Goal: Download file/media

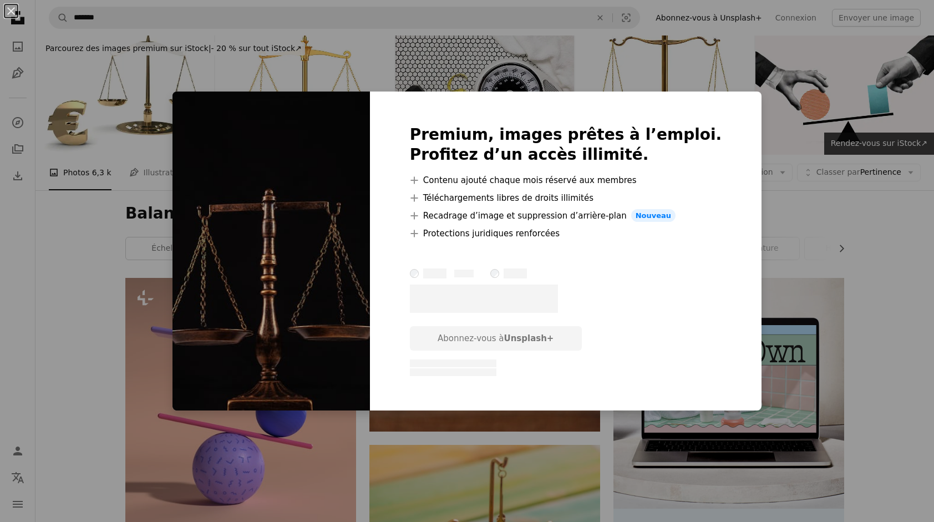
scroll to position [388, 0]
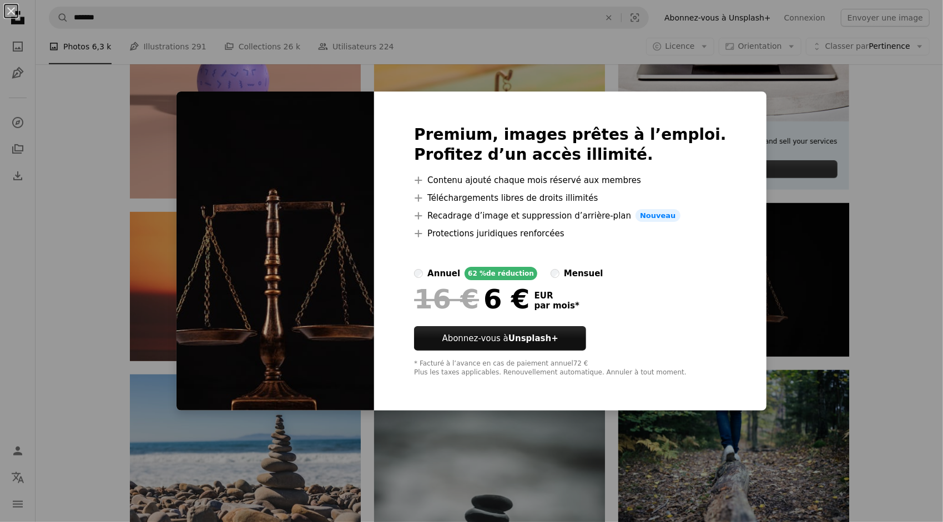
click at [766, 268] on div "An X shape Premium, images prêtes à l’emploi. Profitez d’un accès illimité. A p…" at bounding box center [471, 261] width 943 height 522
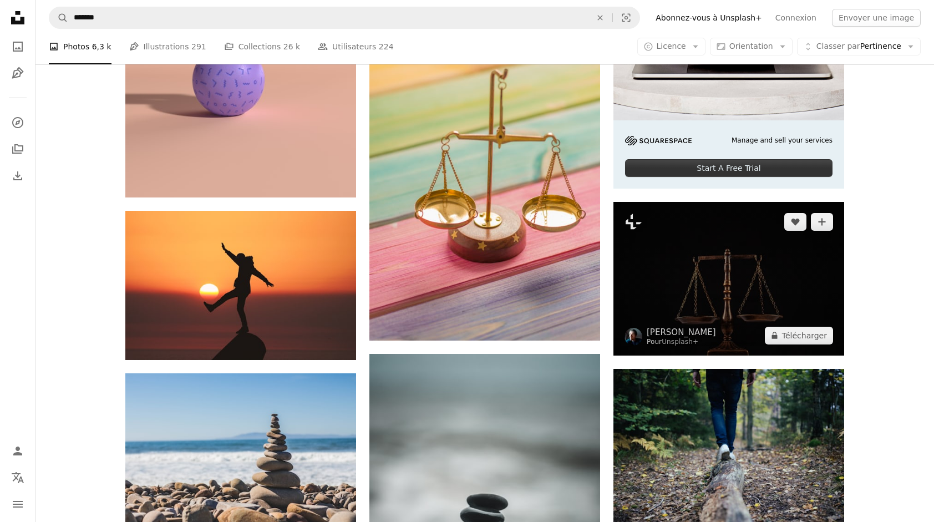
click at [748, 288] on img at bounding box center [729, 279] width 231 height 154
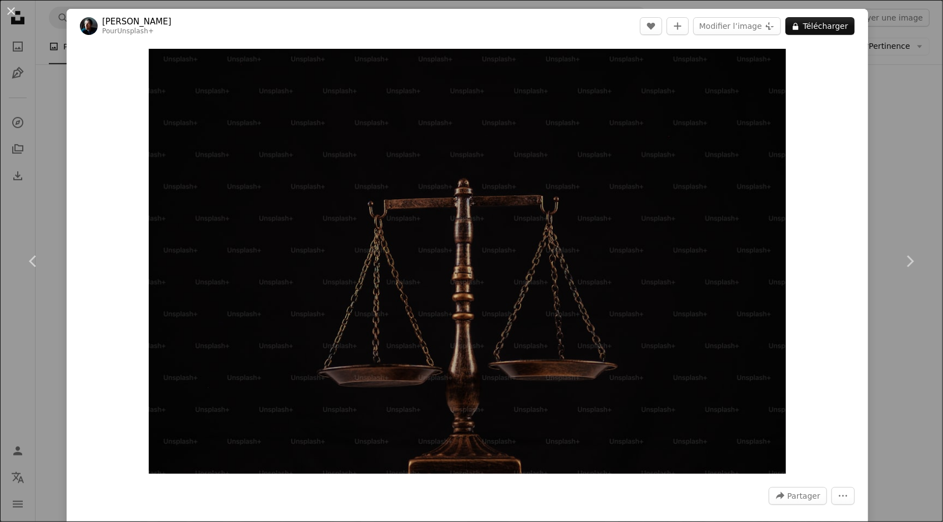
drag, startPoint x: 416, startPoint y: 254, endPoint x: 22, endPoint y: 85, distance: 428.7
click at [23, 83] on div "An X shape Chevron left Chevron right [PERSON_NAME] Pour Unsplash+ A heart A pl…" at bounding box center [471, 261] width 943 height 522
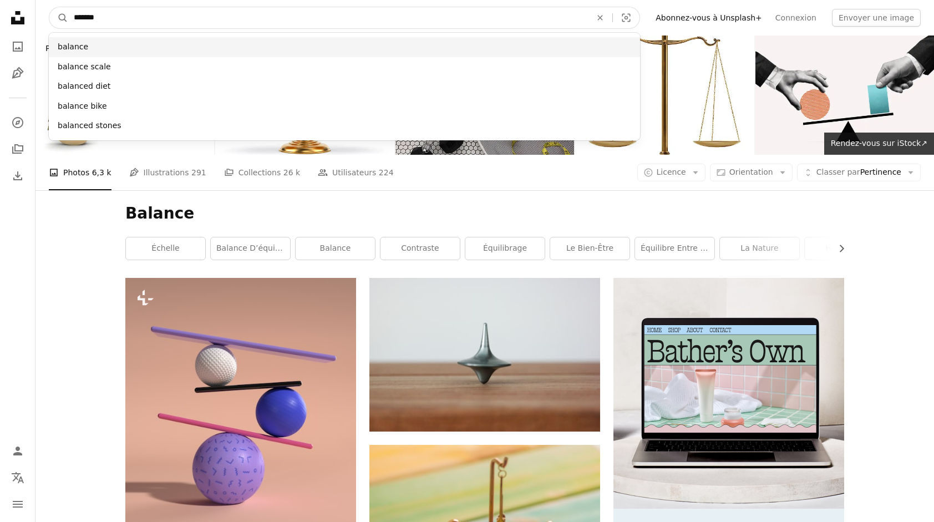
drag, startPoint x: 154, startPoint y: 23, endPoint x: 213, endPoint y: 98, distance: 94.8
click at [291, 28] on div "******* balance balance scale balanced diet balance bike balanced stones" at bounding box center [328, 17] width 520 height 21
drag, startPoint x: 113, startPoint y: 17, endPoint x: -2, endPoint y: 17, distance: 115.4
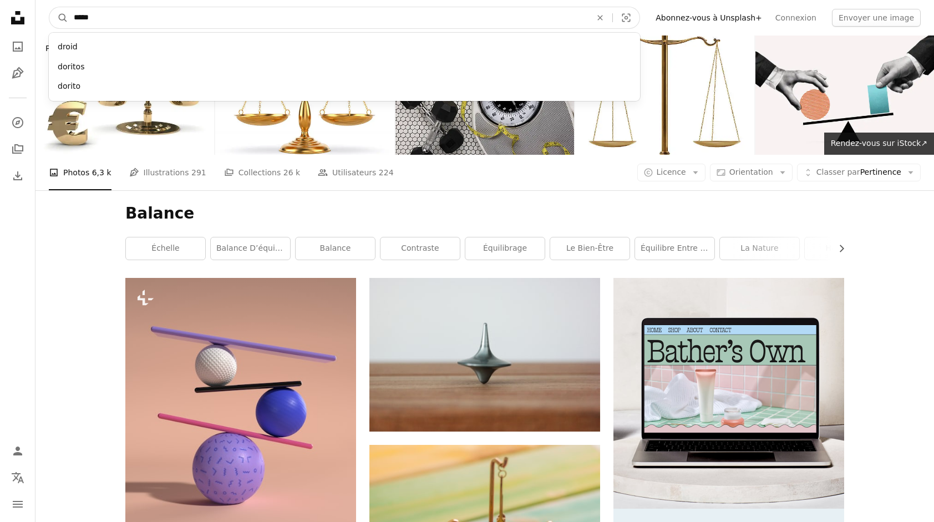
type input "*****"
click at [49, 7] on button "A magnifying glass" at bounding box center [58, 17] width 19 height 21
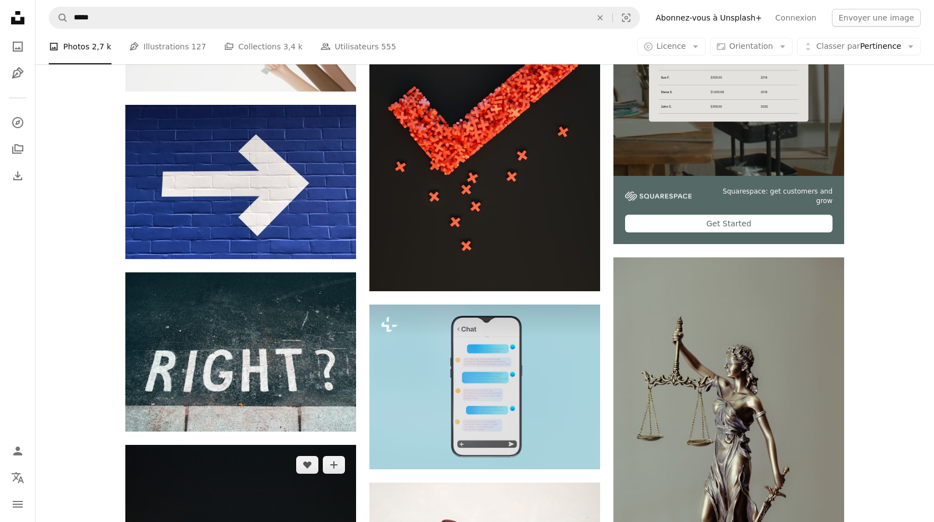
scroll to position [555, 0]
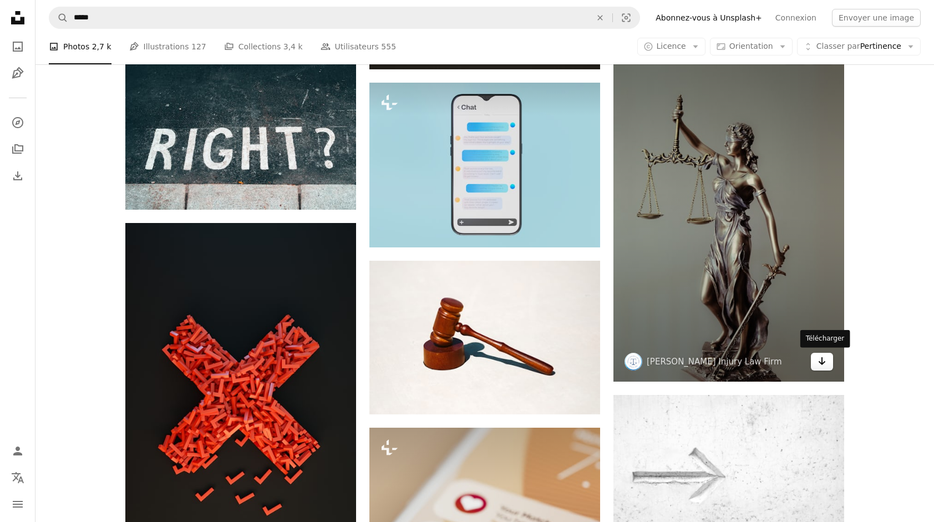
click at [820, 364] on icon "Arrow pointing down" at bounding box center [822, 360] width 9 height 13
